Goal: Information Seeking & Learning: Find specific fact

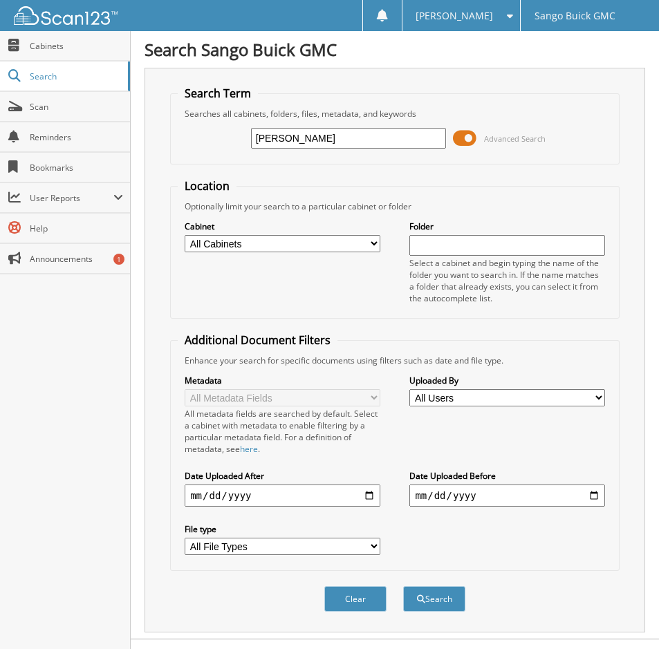
type input "[PERSON_NAME]"
click at [403, 586] on button "Search" at bounding box center [434, 599] width 62 height 26
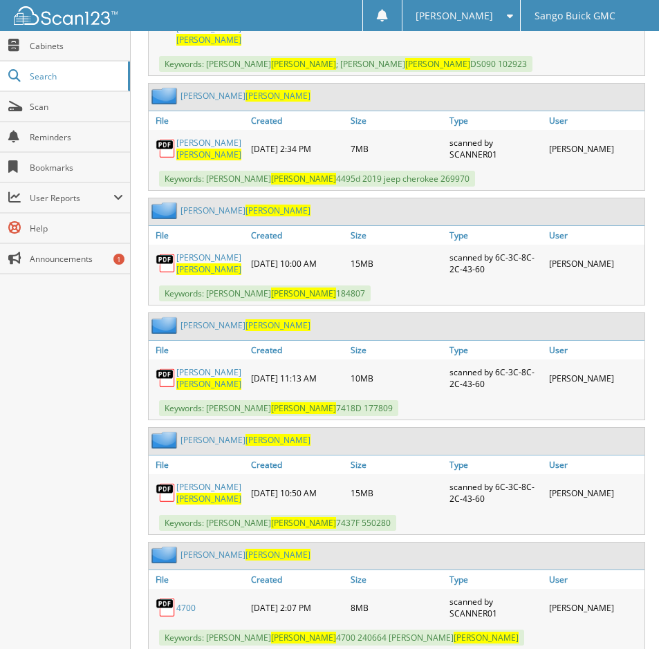
scroll to position [829, 0]
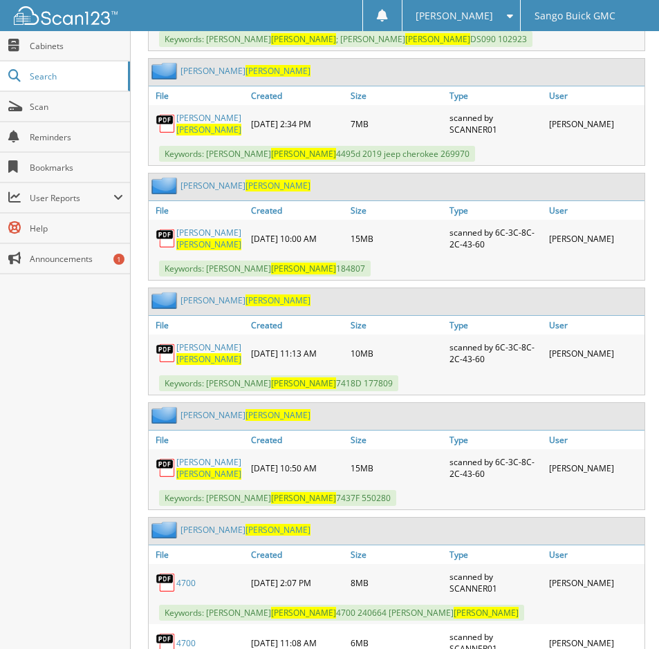
click at [211, 468] on span "[PERSON_NAME]" at bounding box center [208, 474] width 65 height 12
